Goal: Complete application form

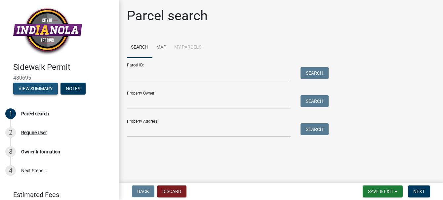
click at [47, 88] on button "View Summary" at bounding box center [35, 89] width 45 height 12
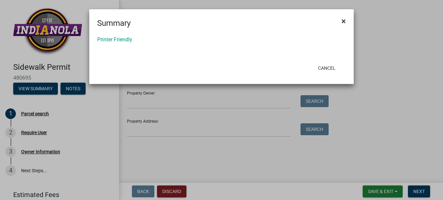
click at [343, 20] on span "×" at bounding box center [344, 21] width 4 height 9
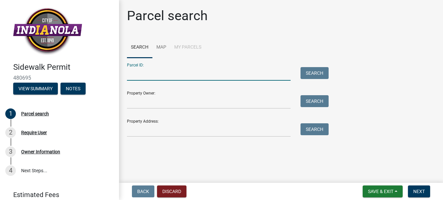
click at [140, 70] on input "Parcel ID:" at bounding box center [209, 74] width 164 height 14
type input "48120300030"
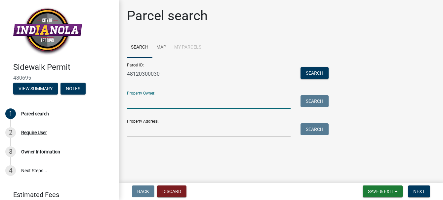
click at [169, 98] on input "Property Owner:" at bounding box center [209, 102] width 164 height 14
type input "Duane E Robinson/ DeAnn L"
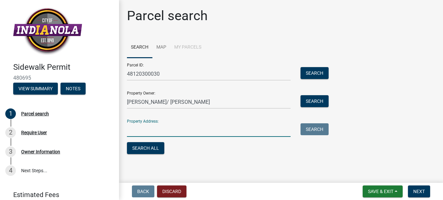
click at [177, 126] on input "Property Address:" at bounding box center [209, 130] width 164 height 14
type input "610 west 1st Ave Indianola Ia"
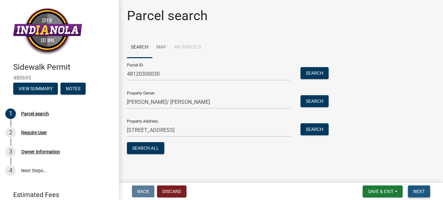
click at [425, 192] on span "Next" at bounding box center [420, 191] width 12 height 5
click at [418, 190] on span "Next" at bounding box center [420, 191] width 12 height 5
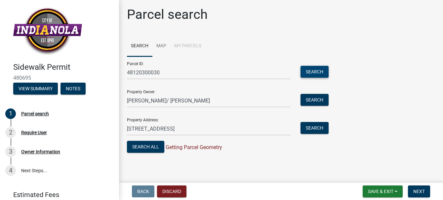
click at [315, 71] on button "Search" at bounding box center [315, 72] width 28 height 12
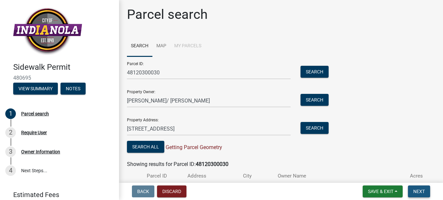
click at [419, 191] on span "Next" at bounding box center [420, 191] width 12 height 5
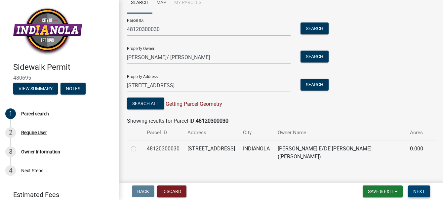
scroll to position [47, 0]
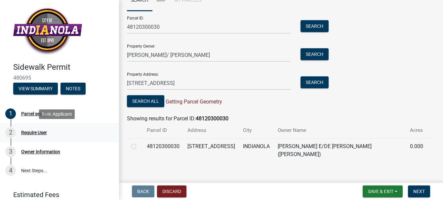
click at [38, 133] on div "Require User" at bounding box center [34, 132] width 26 height 5
click at [42, 151] on div "Owner Information" at bounding box center [40, 152] width 39 height 5
click at [33, 169] on link "4 Next Steps..." at bounding box center [59, 170] width 119 height 19
click at [168, 190] on button "Discard" at bounding box center [171, 192] width 29 height 12
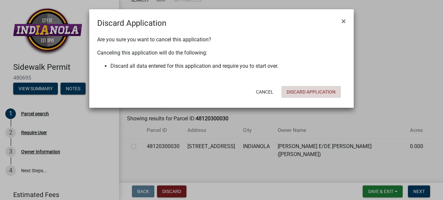
click at [307, 92] on button "Discard Application" at bounding box center [312, 92] width 60 height 12
